Goal: Task Accomplishment & Management: Use online tool/utility

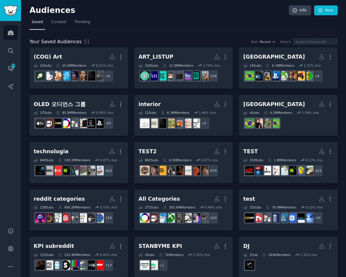
click at [158, 28] on nav "Saved Curated Trending" at bounding box center [183, 23] width 308 height 12
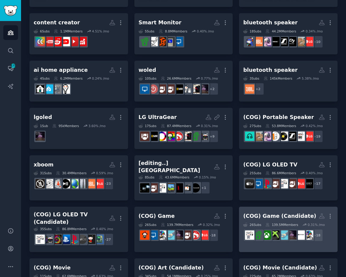
scroll to position [477, 0]
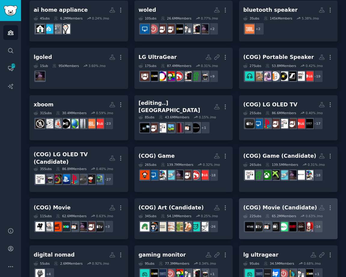
click at [277, 204] on div "(COG) Movie (Candidate)" at bounding box center [280, 208] width 74 height 8
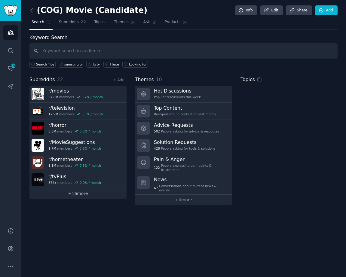
click at [81, 193] on link "+ 16 more" at bounding box center [77, 193] width 97 height 11
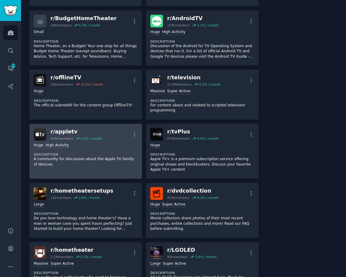
scroll to position [271, 0]
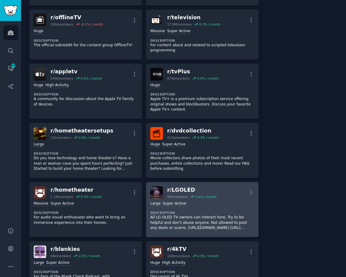
click at [204, 205] on div "Large Super Active Description All LG OLED TV owners can interact here. Try to …" at bounding box center [202, 216] width 104 height 34
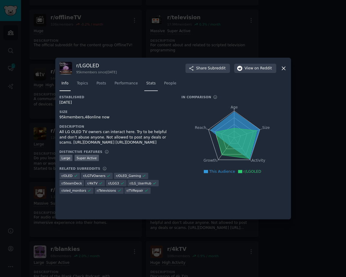
drag, startPoint x: 146, startPoint y: 85, endPoint x: 182, endPoint y: 85, distance: 35.8
click at [146, 85] on span "Stats" at bounding box center [150, 83] width 9 height 5
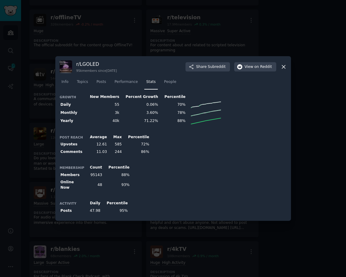
click at [316, 97] on div at bounding box center [173, 138] width 346 height 277
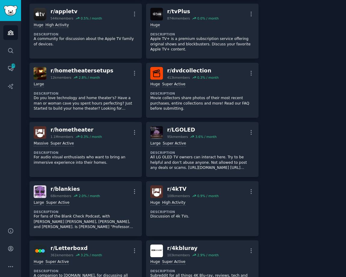
scroll to position [451, 0]
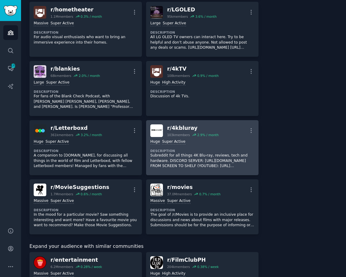
click at [201, 141] on div "Huge Super Active Description Subreddit for all things 4K Blu-ray, reviews, tec…" at bounding box center [202, 154] width 104 height 34
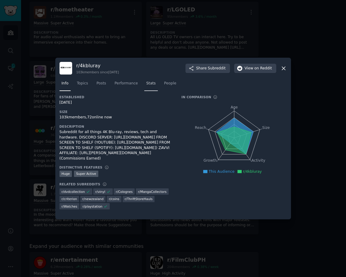
click at [147, 81] on span "Stats" at bounding box center [150, 83] width 9 height 5
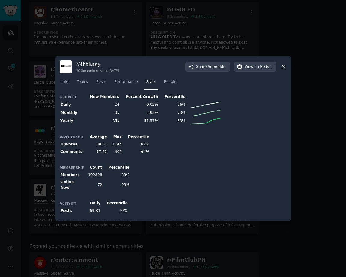
click at [314, 111] on div at bounding box center [173, 138] width 346 height 277
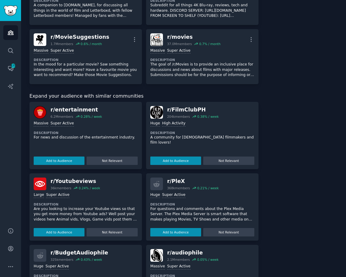
scroll to position [571, 0]
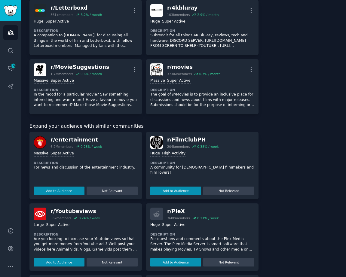
click at [205, 241] on p "For questions and comments about the Plex Media Server. The Plex Media Server i…" at bounding box center [202, 245] width 104 height 16
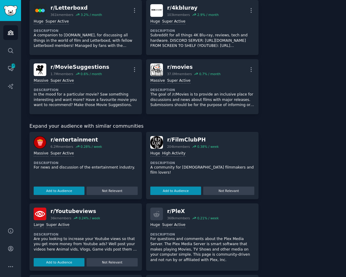
click at [296, 207] on div "About this audience Custom Audience 65.2M Members ↑ 0.6 % / month Age Size Acti…" at bounding box center [302, 10] width 71 height 1095
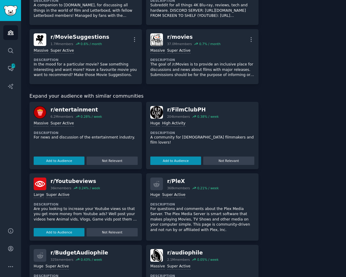
scroll to position [631, 0]
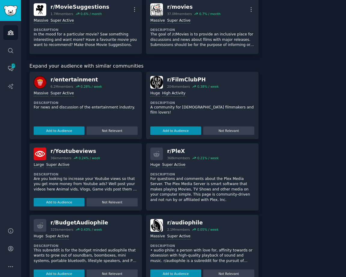
click at [184, 172] on dt "Description" at bounding box center [202, 174] width 104 height 4
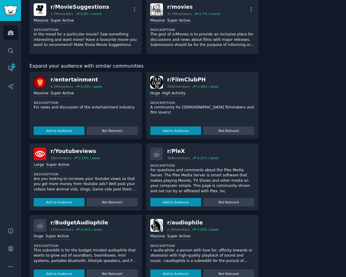
drag, startPoint x: 180, startPoint y: 196, endPoint x: 268, endPoint y: 192, distance: 88.8
click at [179, 198] on button "Add to Audience" at bounding box center [175, 202] width 51 height 8
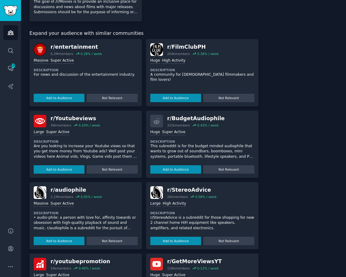
scroll to position [783, 0]
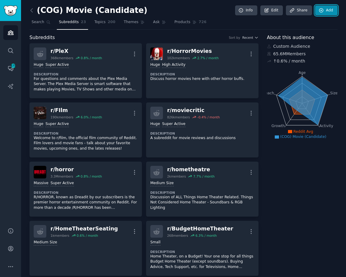
click at [324, 10] on link "Add" at bounding box center [326, 10] width 23 height 10
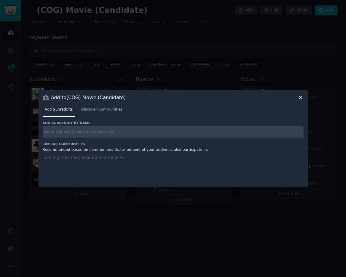
click at [85, 136] on input "text" at bounding box center [173, 132] width 261 height 12
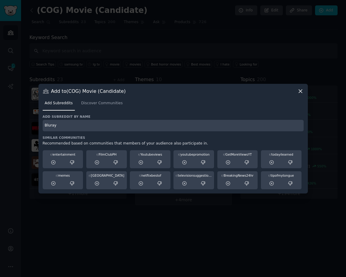
type input "Bluray"
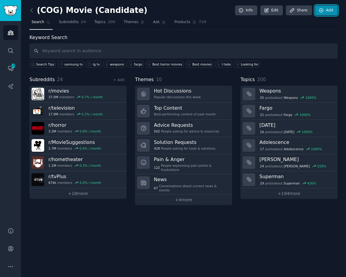
click at [326, 11] on link "Add" at bounding box center [326, 10] width 23 height 10
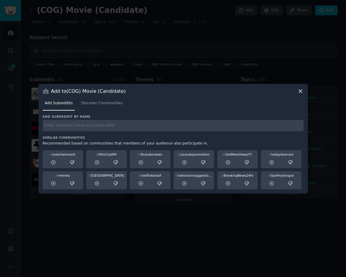
click at [97, 125] on input "text" at bounding box center [173, 126] width 261 height 12
type input "criterion"
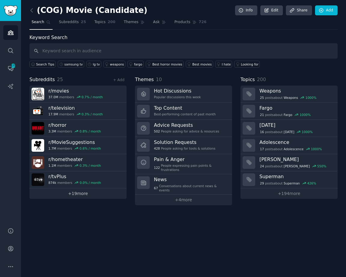
click at [90, 196] on link "+ 19 more" at bounding box center [77, 193] width 97 height 11
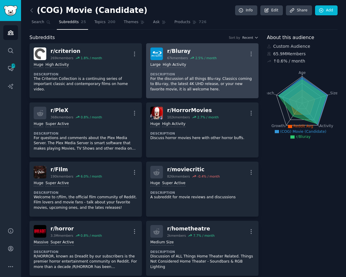
click at [246, 87] on p "For the discussion of all things Blu-ray. Classics coming to Blu-ray, the lates…" at bounding box center [202, 84] width 104 height 16
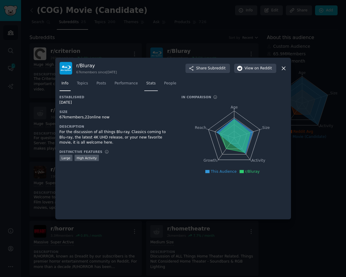
click at [144, 81] on link "Stats" at bounding box center [151, 85] width 14 height 12
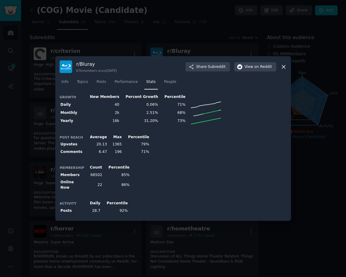
click at [286, 68] on icon at bounding box center [283, 67] width 6 height 6
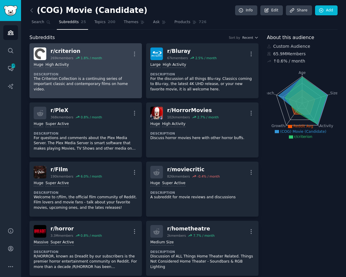
click at [86, 53] on div "r/ criterion" at bounding box center [76, 51] width 51 height 8
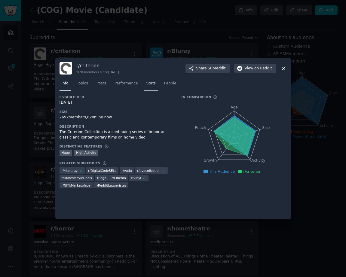
click at [148, 84] on span "Stats" at bounding box center [150, 83] width 9 height 5
